Goal: Find specific page/section: Find specific page/section

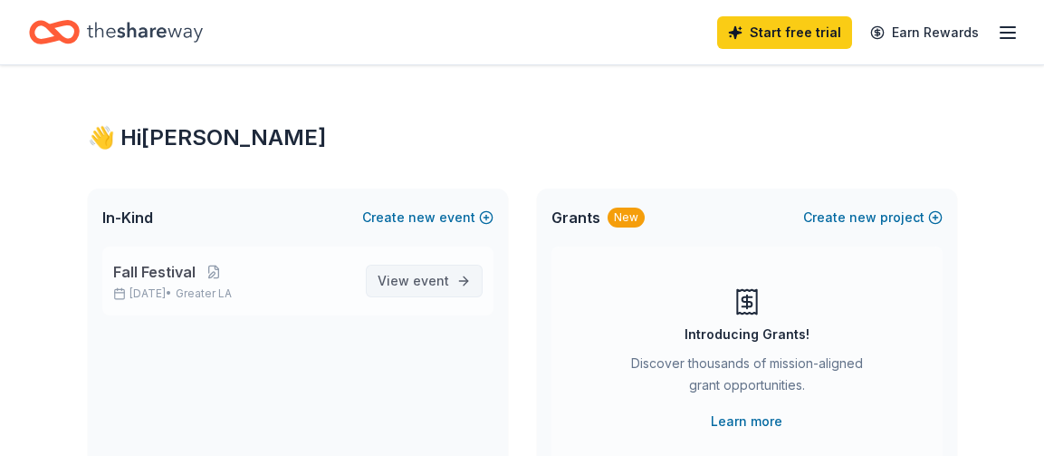
click at [430, 280] on span "event" at bounding box center [431, 280] width 36 height 15
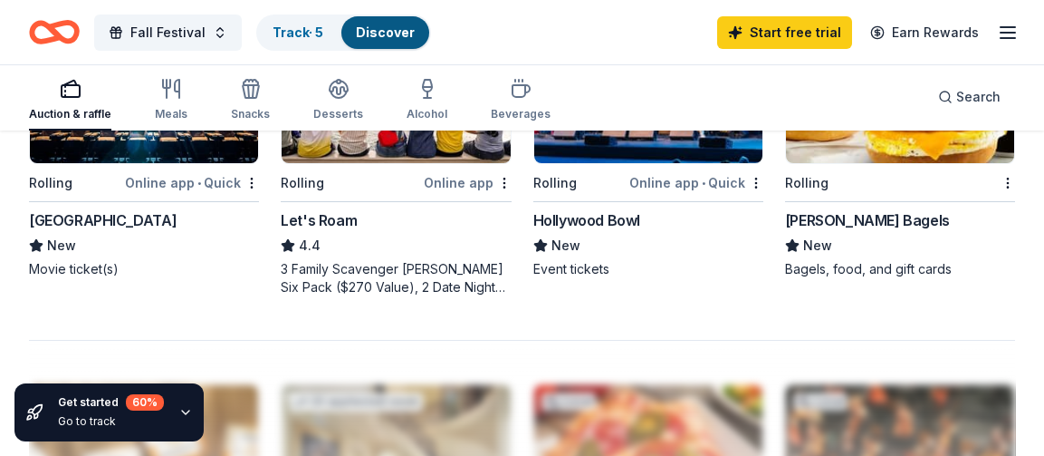
scroll to position [1721, 0]
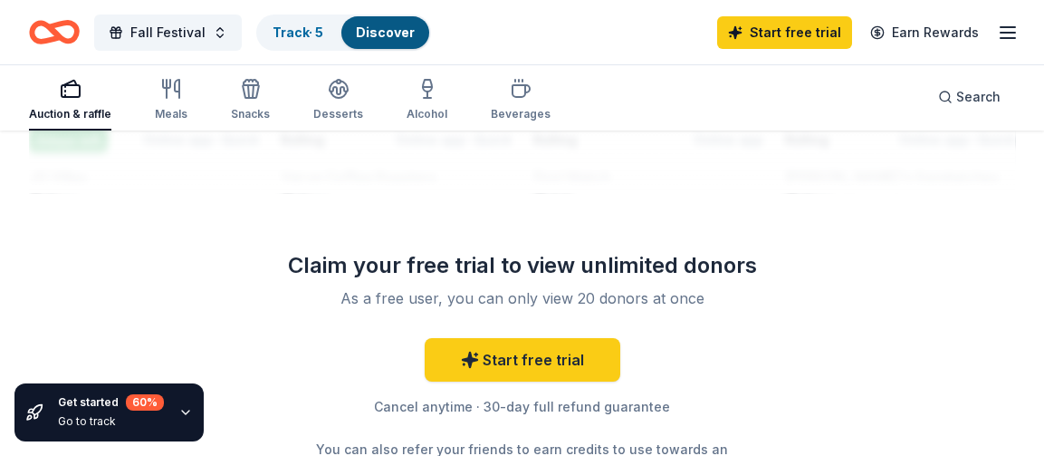
scroll to position [2264, 0]
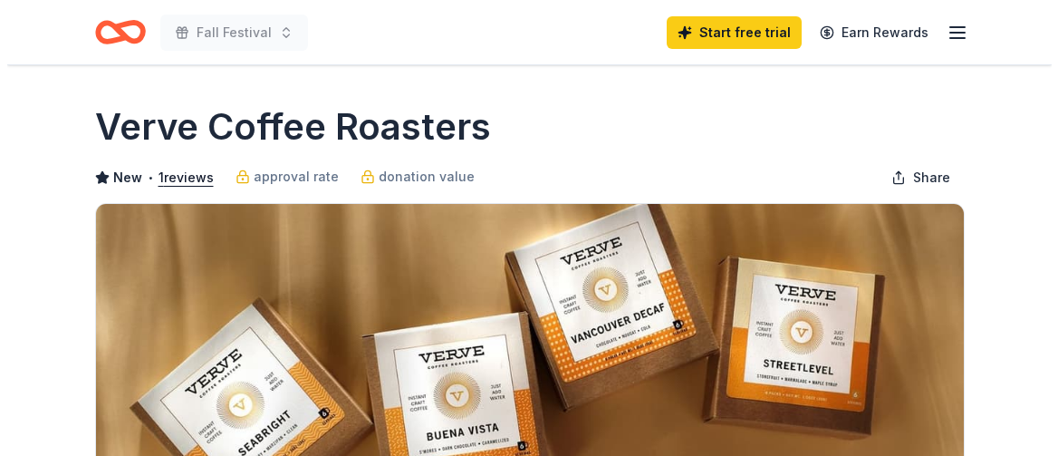
scroll to position [634, 0]
